Goal: Task Accomplishment & Management: Use online tool/utility

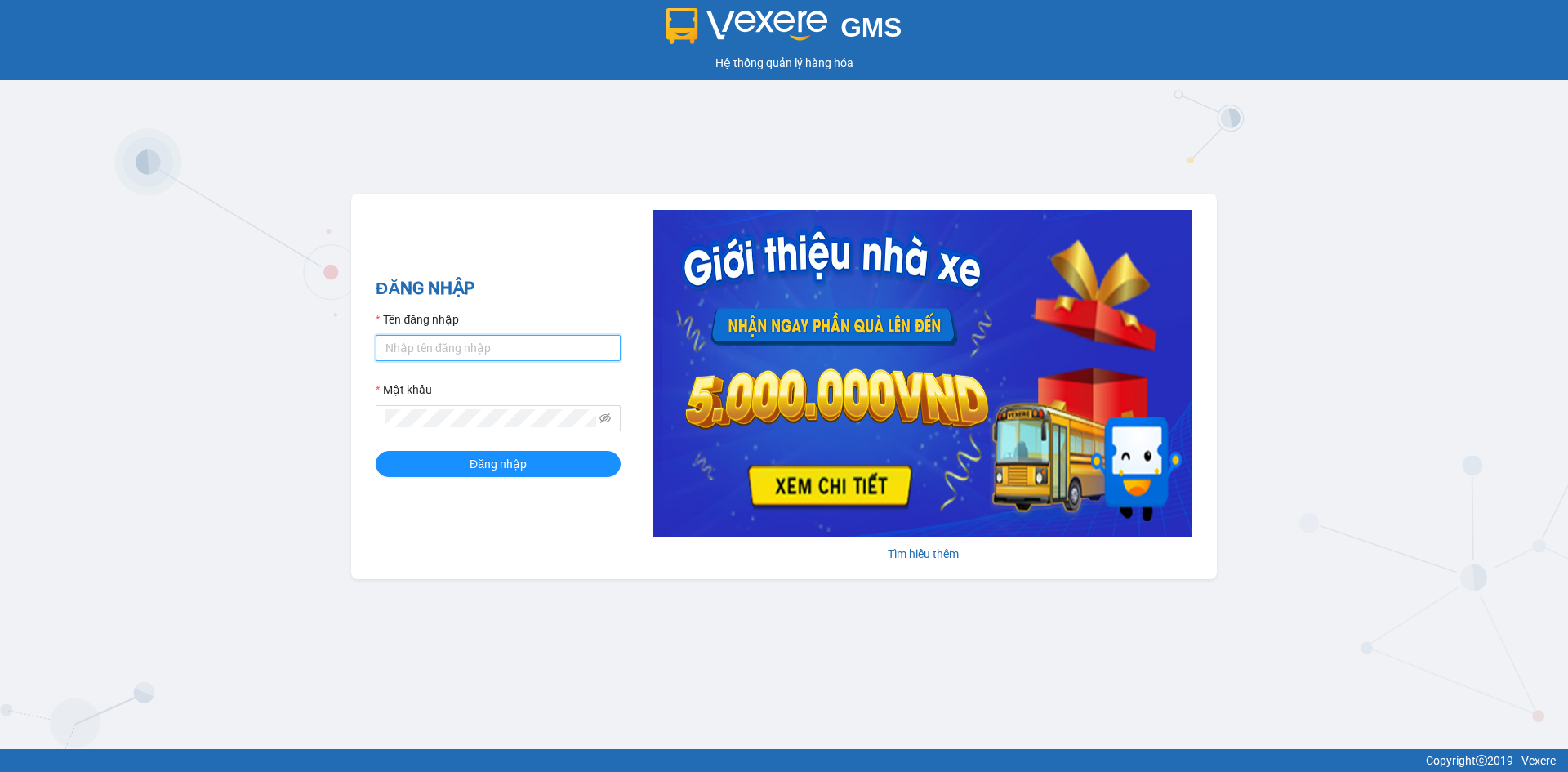
click at [498, 353] on input "Tên đăng nhập" at bounding box center [498, 348] width 245 height 27
type input "loannt.khanhphong"
click at [375, 451] on button "Đăng nhập" at bounding box center [498, 463] width 245 height 27
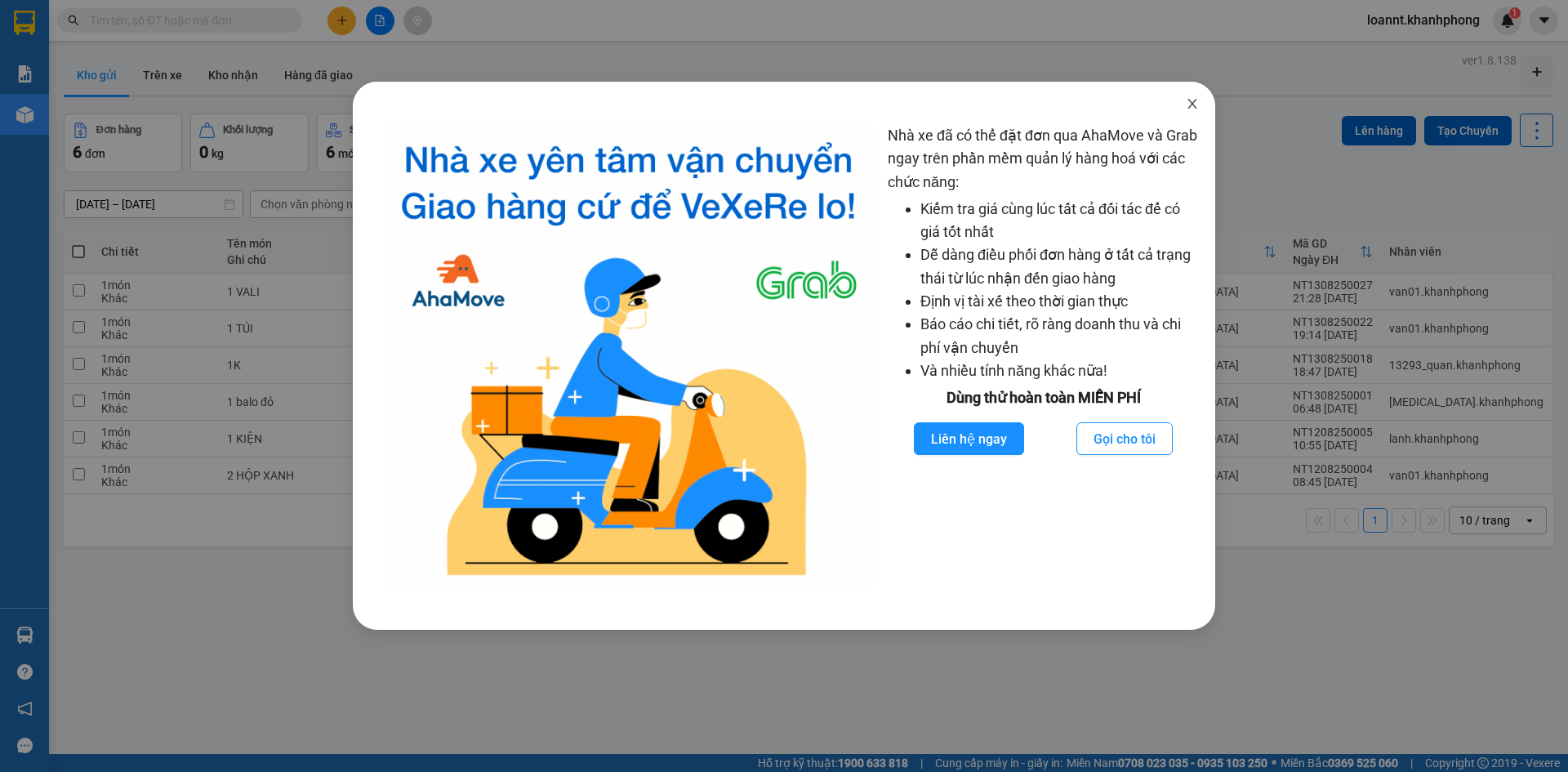
click at [1184, 109] on span "Close" at bounding box center [1192, 104] width 45 height 45
